Goal: Navigation & Orientation: Find specific page/section

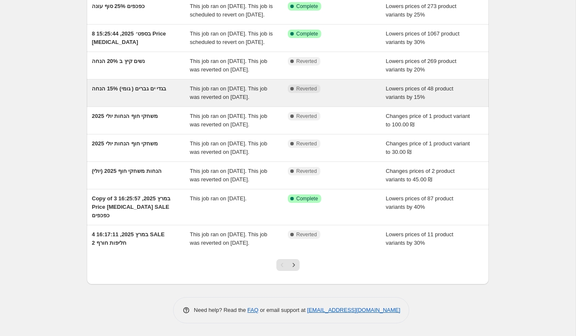
scroll to position [149, 0]
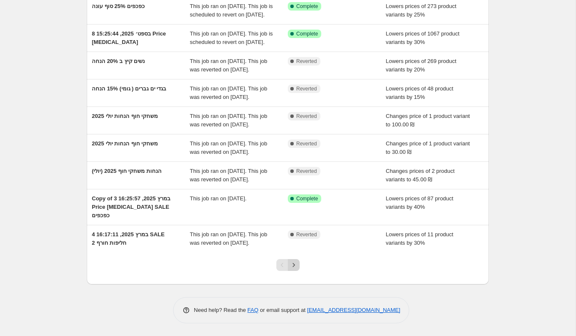
click at [297, 270] on icon "Next" at bounding box center [293, 265] width 8 height 8
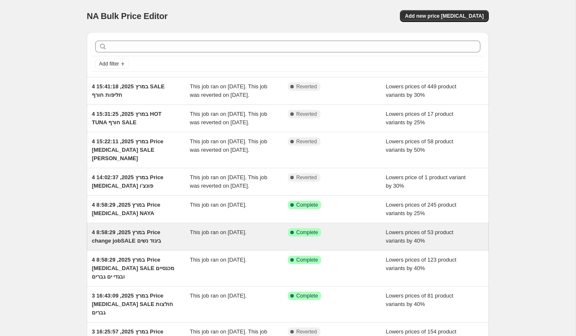
scroll to position [156, 0]
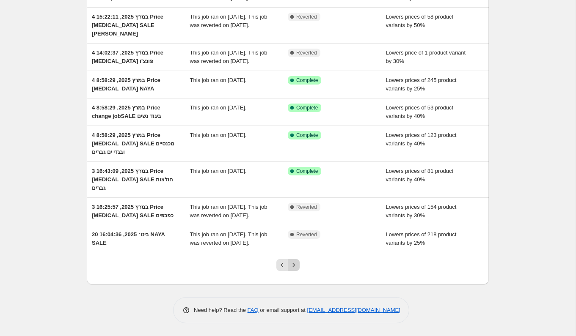
click at [294, 262] on icon "Next" at bounding box center [293, 265] width 8 height 8
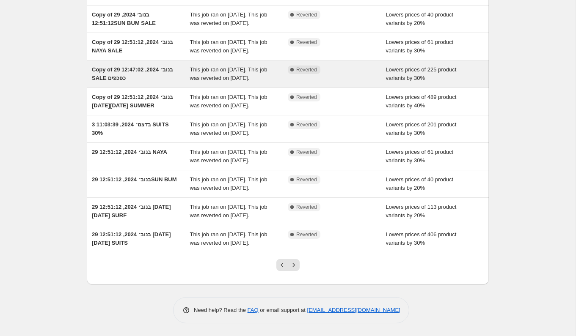
scroll to position [182, 0]
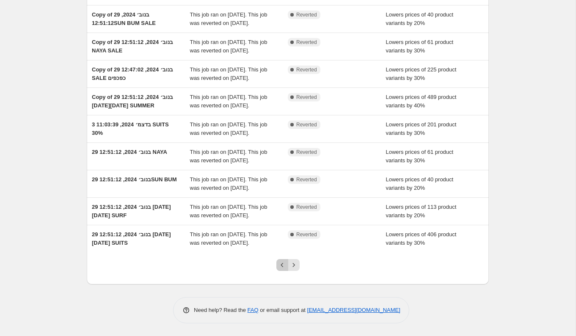
click at [279, 263] on icon "Previous" at bounding box center [282, 265] width 8 height 8
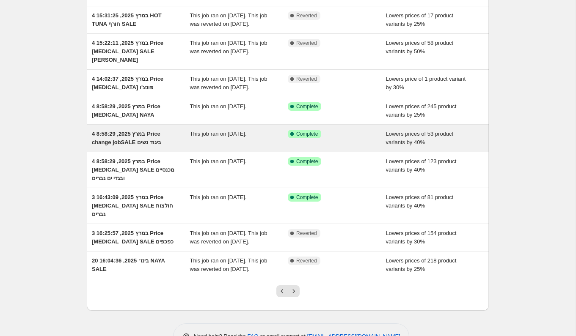
scroll to position [101, 0]
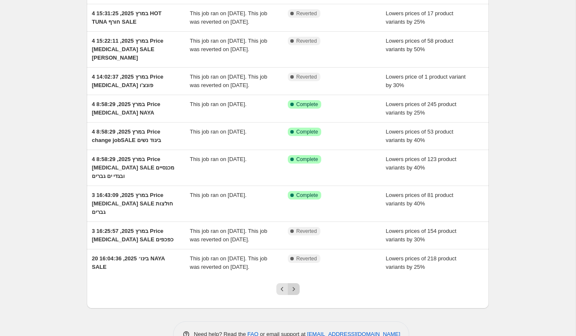
click at [294, 294] on icon "Next" at bounding box center [293, 289] width 8 height 8
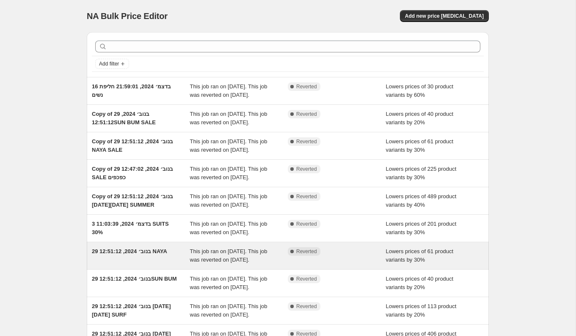
scroll to position [182, 0]
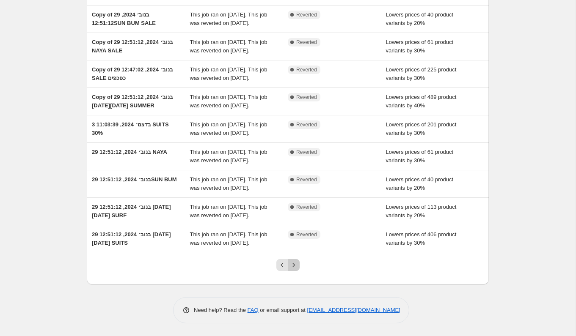
click at [295, 266] on icon "Next" at bounding box center [293, 265] width 8 height 8
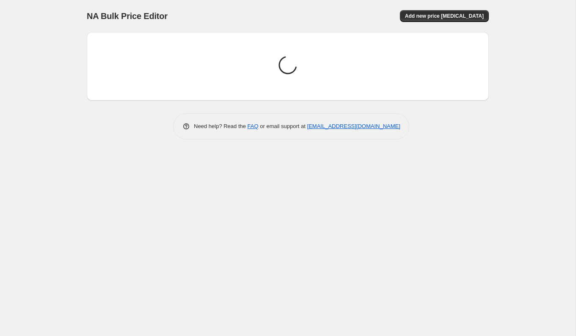
scroll to position [0, 0]
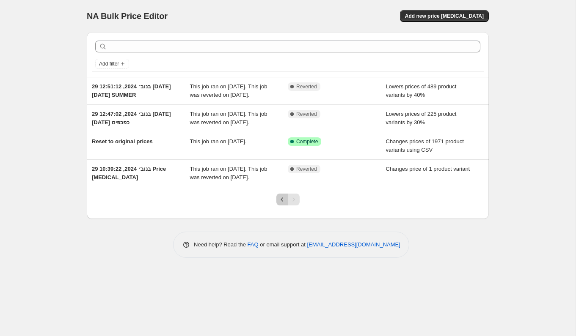
click at [284, 204] on icon "Previous" at bounding box center [282, 199] width 8 height 8
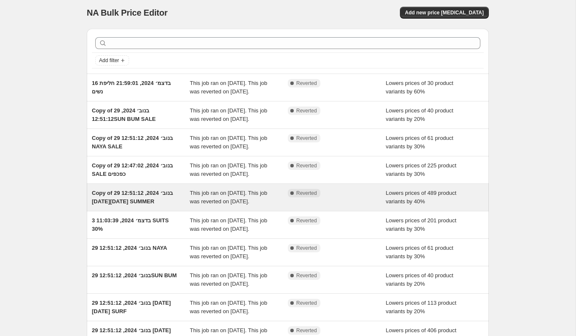
scroll to position [182, 0]
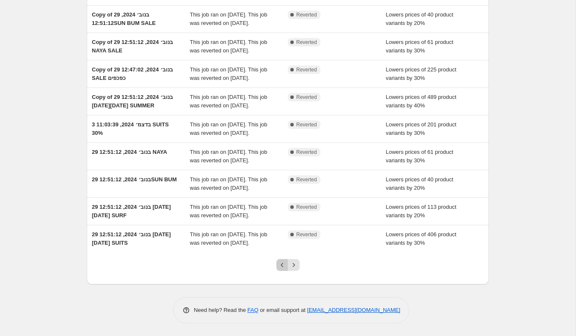
click at [278, 267] on icon "Previous" at bounding box center [282, 265] width 8 height 8
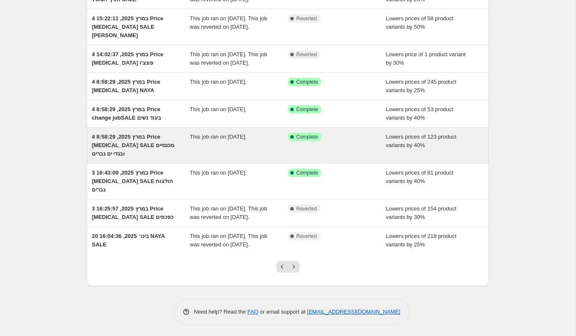
scroll to position [124, 0]
